Goal: Task Accomplishment & Management: Manage account settings

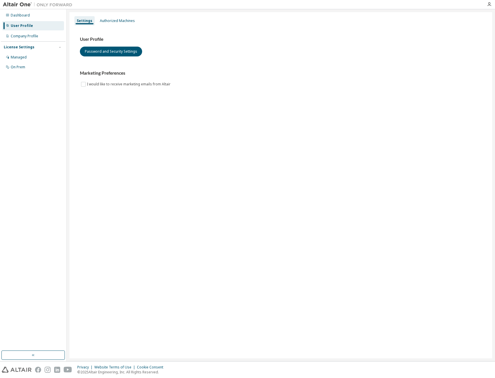
click at [119, 57] on div "User Profile Password and Security Settings Marketing Preferences I would like …" at bounding box center [281, 61] width 402 height 51
click at [119, 52] on button "Password and Security Settings" at bounding box center [111, 52] width 62 height 10
click at [24, 3] on img at bounding box center [39, 5] width 72 height 6
